Goal: Navigation & Orientation: Understand site structure

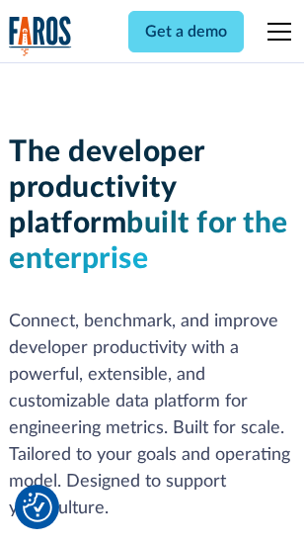
scroll to position [298, 0]
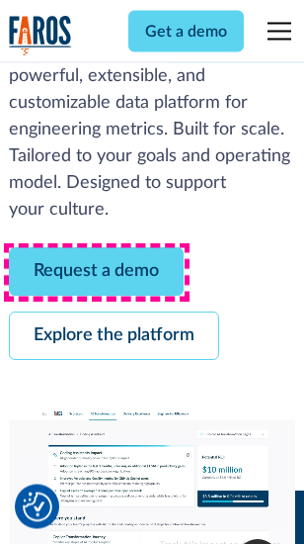
click at [97, 273] on link "Request a demo" at bounding box center [96, 272] width 175 height 48
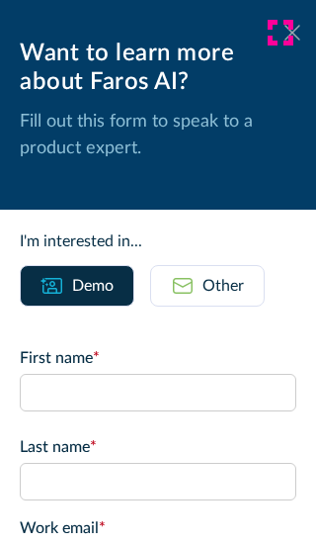
click at [285, 33] on icon at bounding box center [293, 32] width 16 height 15
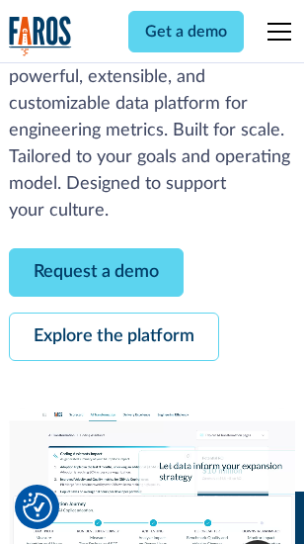
scroll to position [362, 0]
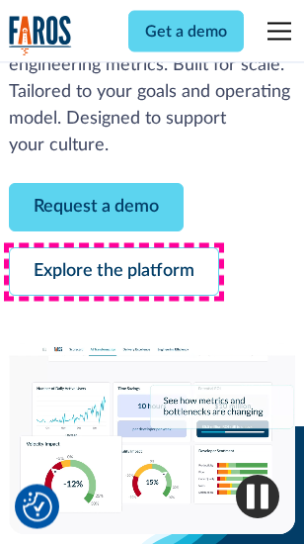
click at [114, 273] on link "Explore the platform" at bounding box center [114, 272] width 211 height 48
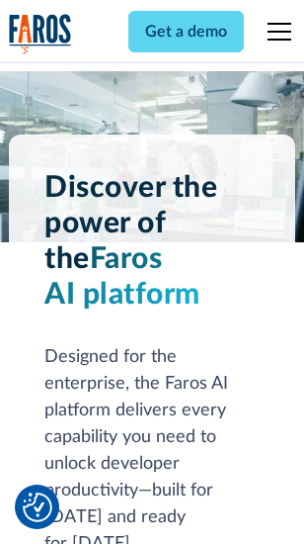
scroll to position [15066, 0]
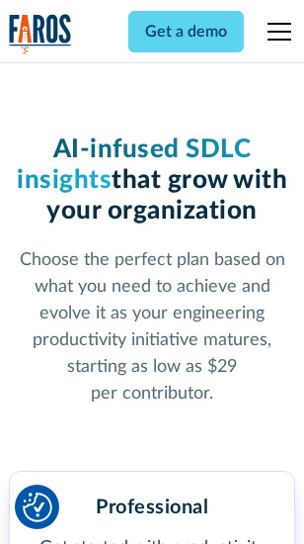
scroll to position [3141, 0]
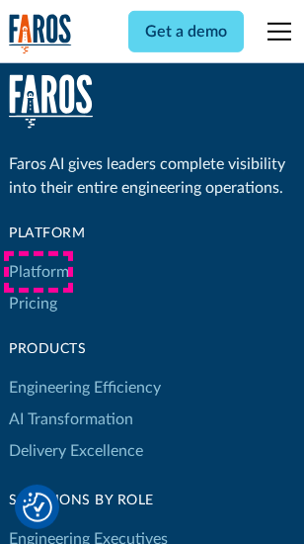
click at [39, 272] on link "Platform" at bounding box center [39, 272] width 60 height 32
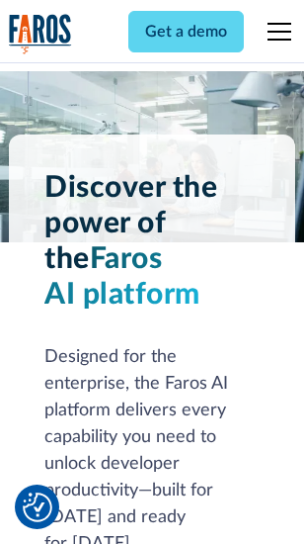
scroll to position [15701, 0]
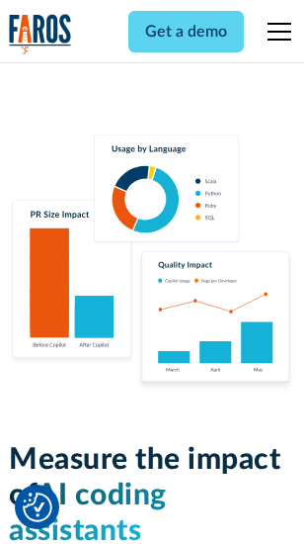
scroll to position [12349, 0]
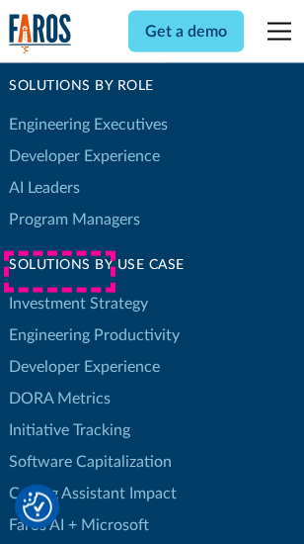
click at [59, 383] on link "DORA Metrics" at bounding box center [60, 399] width 102 height 32
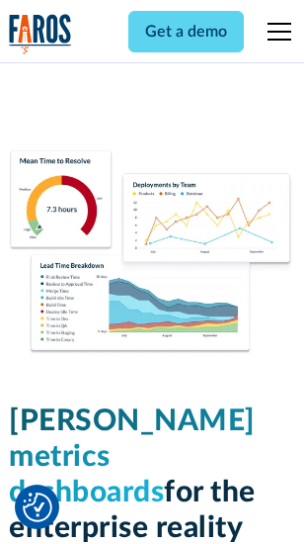
scroll to position [8760, 0]
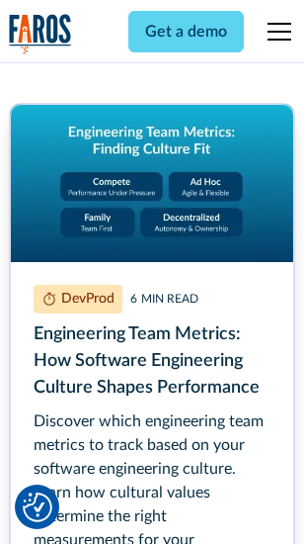
scroll to position [9004, 0]
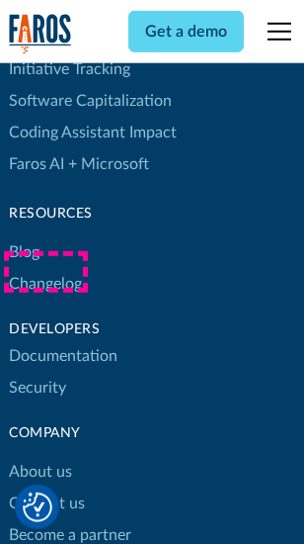
click at [45, 272] on link "Changelog" at bounding box center [45, 284] width 73 height 32
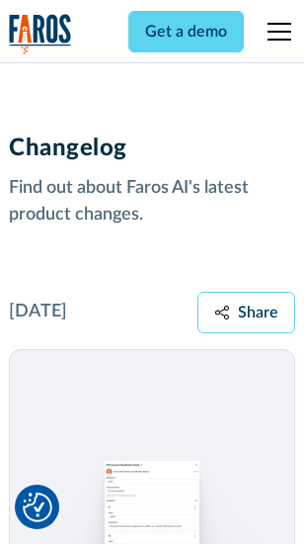
scroll to position [24249, 0]
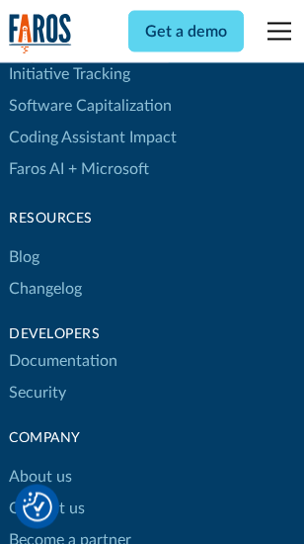
click at [40, 462] on link "About us" at bounding box center [40, 478] width 63 height 32
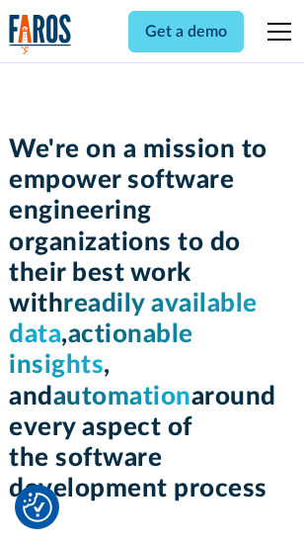
scroll to position [6844, 0]
